Goal: Find specific page/section: Find specific page/section

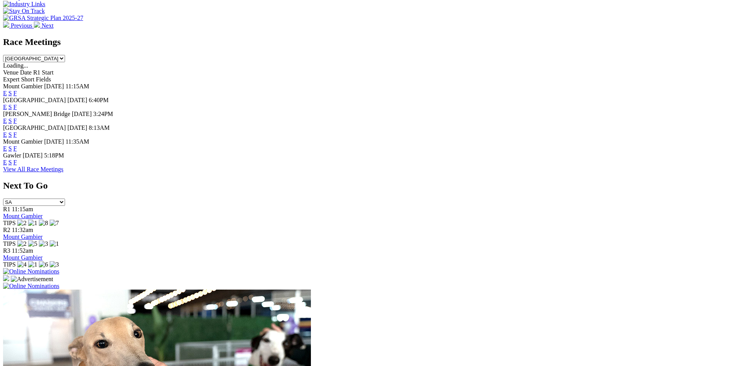
scroll to position [361, 0]
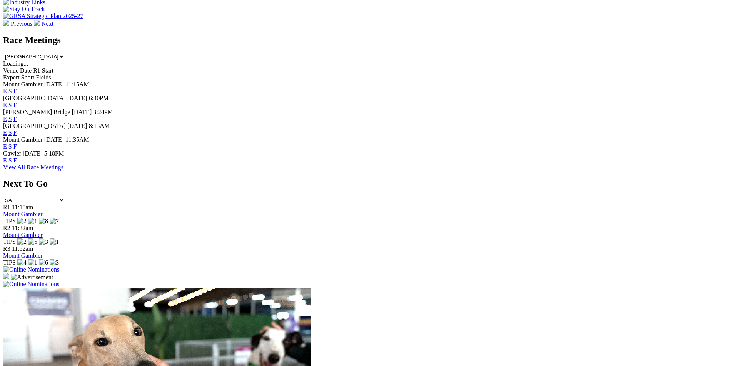
click at [17, 102] on link "F" at bounding box center [14, 105] width 3 height 7
